Goal: Information Seeking & Learning: Learn about a topic

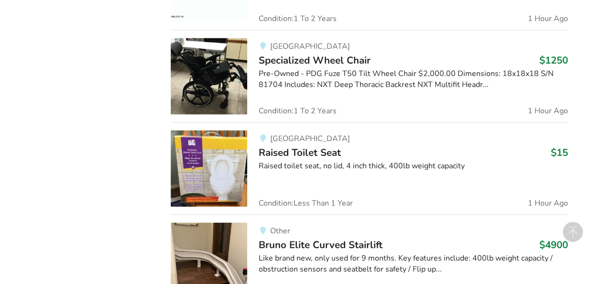
scroll to position [897, 0]
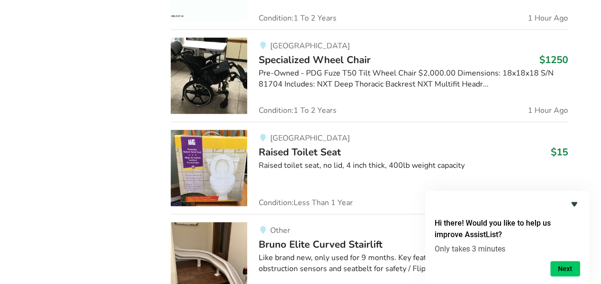
click at [575, 202] on icon "Hide survey" at bounding box center [574, 204] width 6 height 4
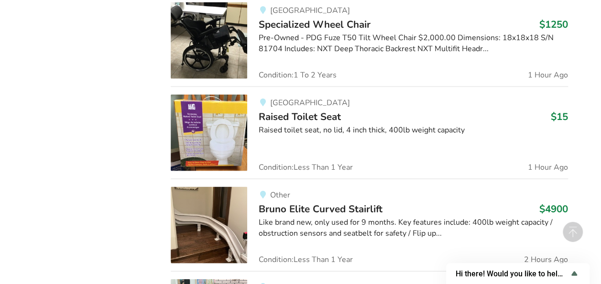
scroll to position [940, 0]
click at [222, 138] on img at bounding box center [209, 132] width 77 height 77
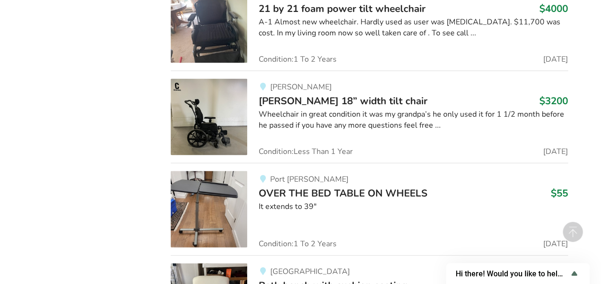
scroll to position [2718, 0]
click at [182, 197] on img at bounding box center [209, 209] width 77 height 77
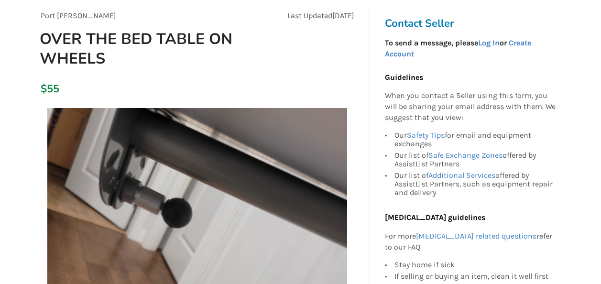
scroll to position [61, 0]
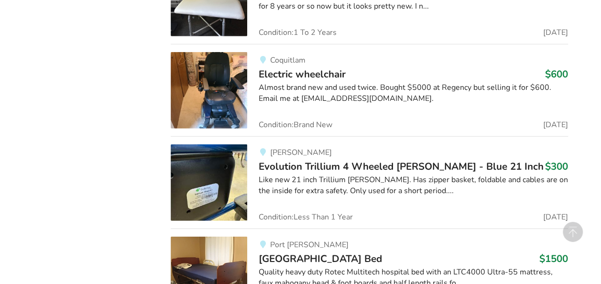
scroll to position [3130, 0]
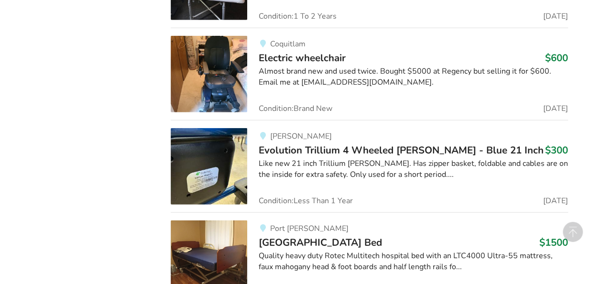
click at [212, 96] on img at bounding box center [209, 74] width 77 height 77
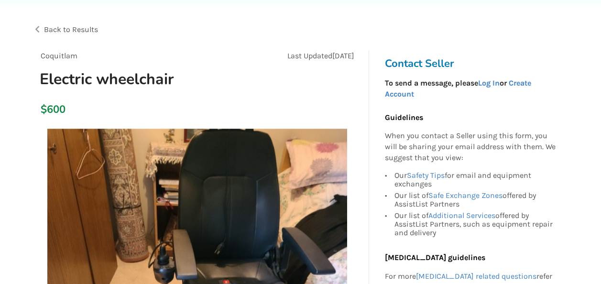
scroll to position [46, 0]
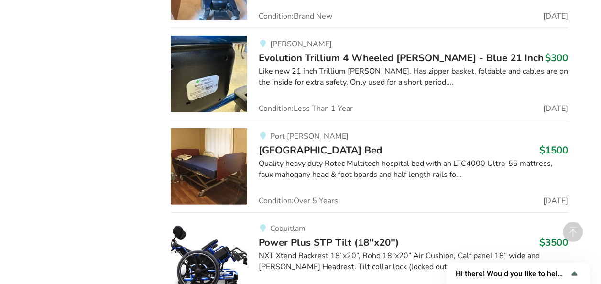
scroll to position [159, 0]
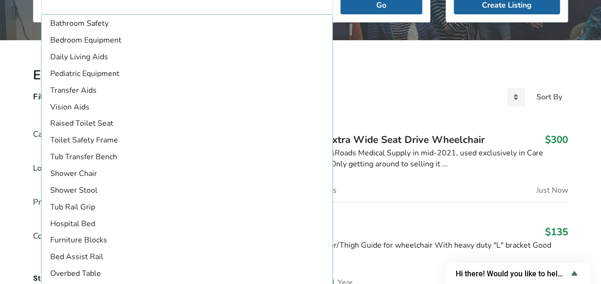
click at [462, 95] on div "Filters Sort By Most recent Price ascending Price descending" at bounding box center [300, 101] width 550 height 18
click at [373, 67] on h2 "Equipment Listings" at bounding box center [300, 75] width 535 height 17
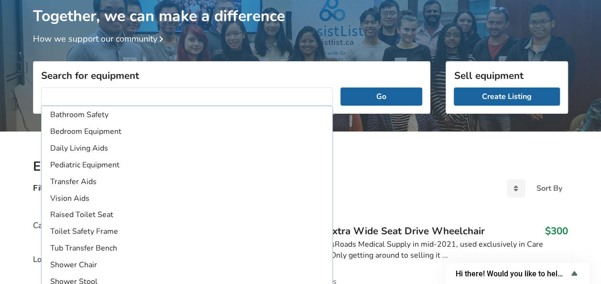
scroll to position [66, 0]
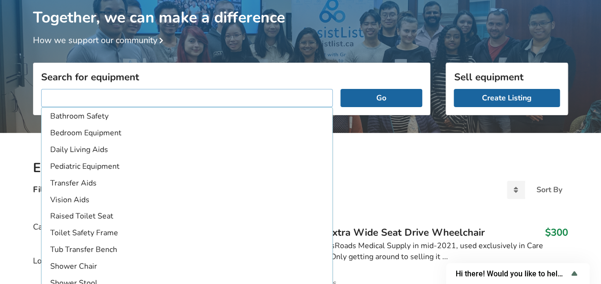
click at [269, 93] on input "text" at bounding box center [187, 98] width 292 height 18
click at [428, 185] on div "Filters Sort By Most recent Price ascending Price descending" at bounding box center [300, 194] width 550 height 18
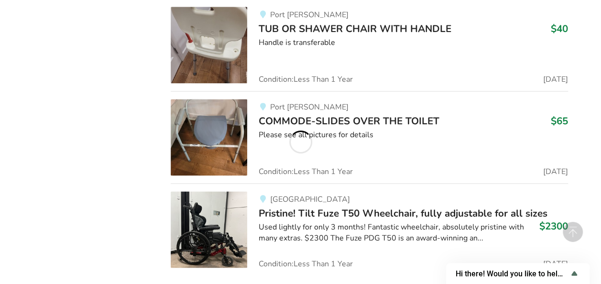
scroll to position [7840, 0]
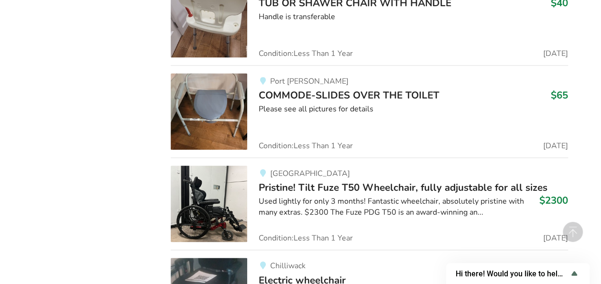
click at [411, 128] on link "Port [PERSON_NAME] COMMODE-SLIDES OVER THE TOILET $65 Please see all pictures f…" at bounding box center [369, 111] width 397 height 92
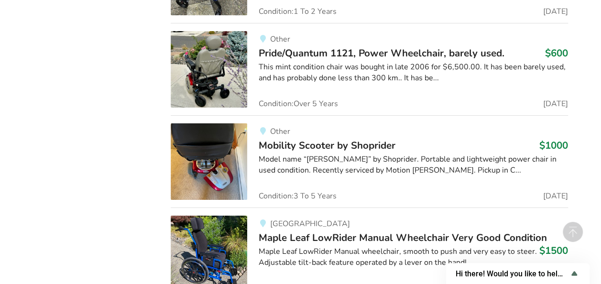
scroll to position [8898, 0]
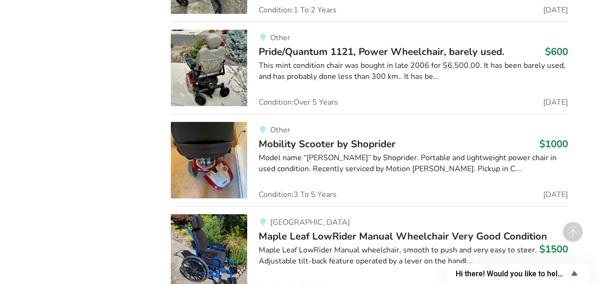
click at [398, 60] on div "This mint condition chair was bought in late 2006 for $6,500.00. It has been ba…" at bounding box center [413, 71] width 309 height 22
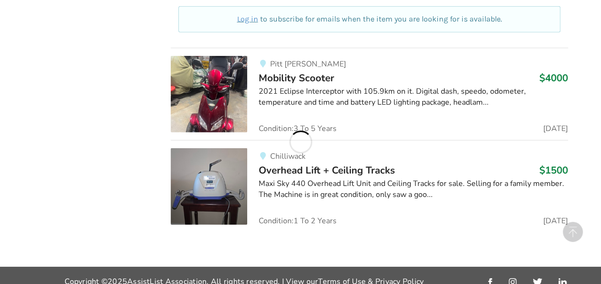
scroll to position [5894, 0]
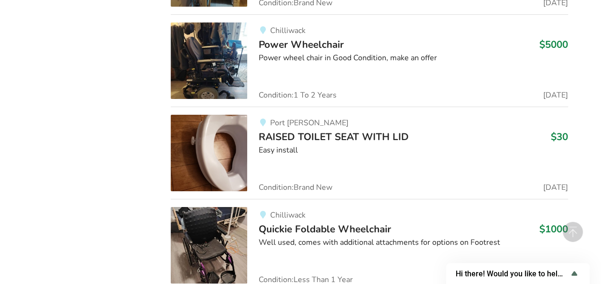
scroll to position [10680, 0]
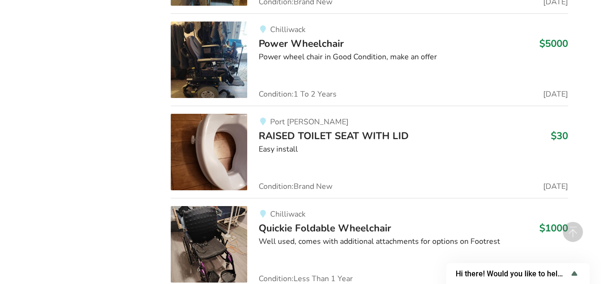
click at [188, 132] on img at bounding box center [209, 152] width 77 height 77
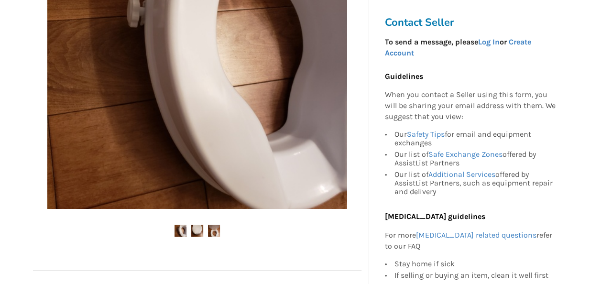
scroll to position [285, 0]
click at [212, 229] on img at bounding box center [214, 230] width 12 height 12
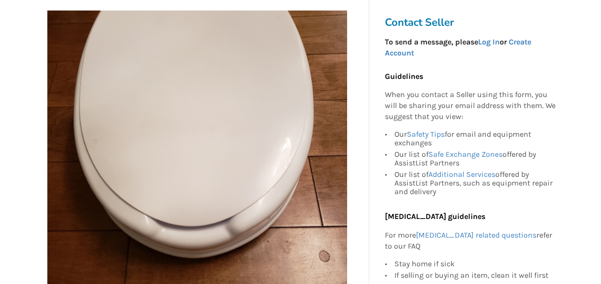
scroll to position [194, 0]
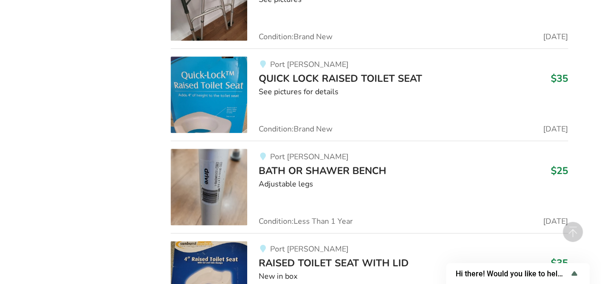
scroll to position [14921, 0]
click at [212, 56] on img at bounding box center [209, 94] width 77 height 77
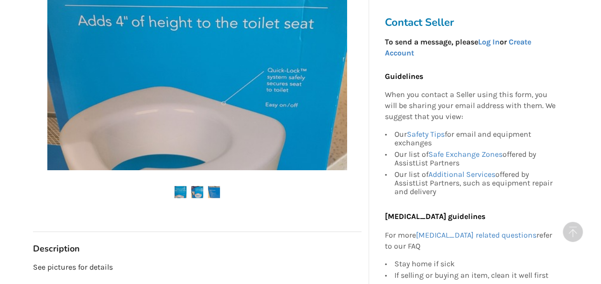
scroll to position [325, 0]
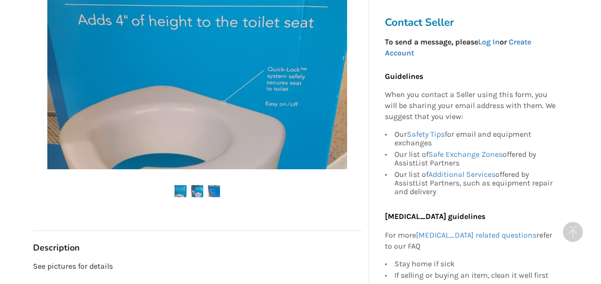
click at [195, 188] on img at bounding box center [197, 191] width 12 height 12
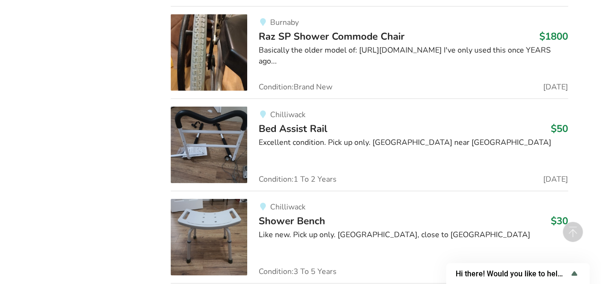
scroll to position [17655, 0]
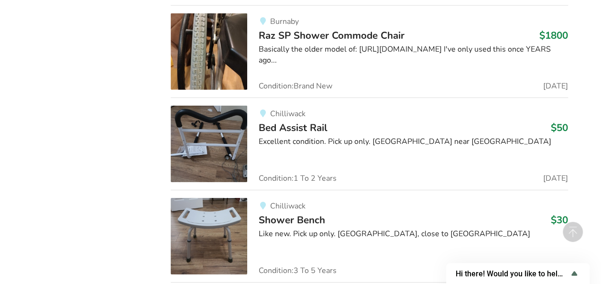
click at [227, 198] on img at bounding box center [209, 236] width 77 height 77
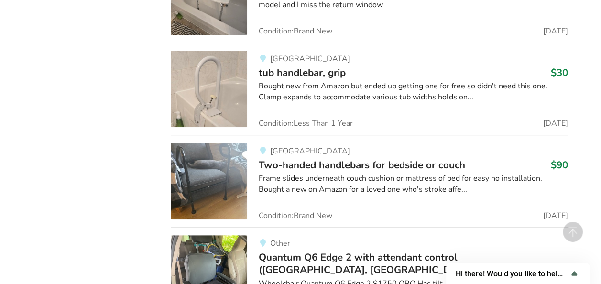
scroll to position [19938, 0]
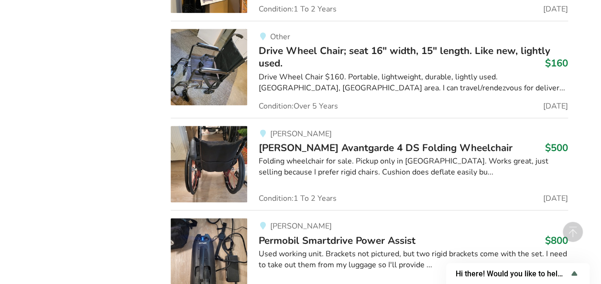
scroll to position [33104, 0]
